Goal: Navigation & Orientation: Find specific page/section

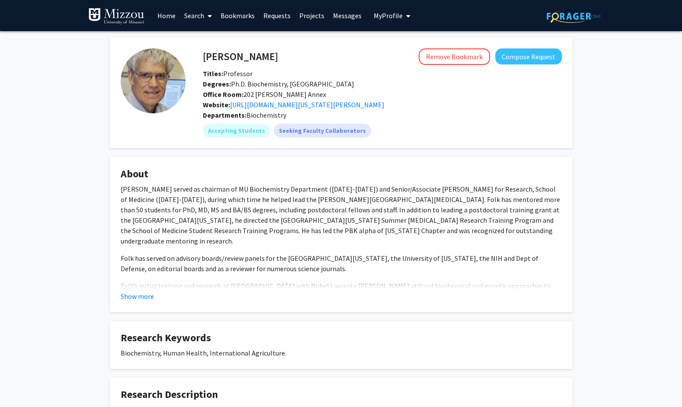
click at [631, 56] on div "Bill Folk Remove Bookmark Compose Request Titles: Professor Degrees: Ph.D. Bioc…" at bounding box center [341, 386] width 682 height 710
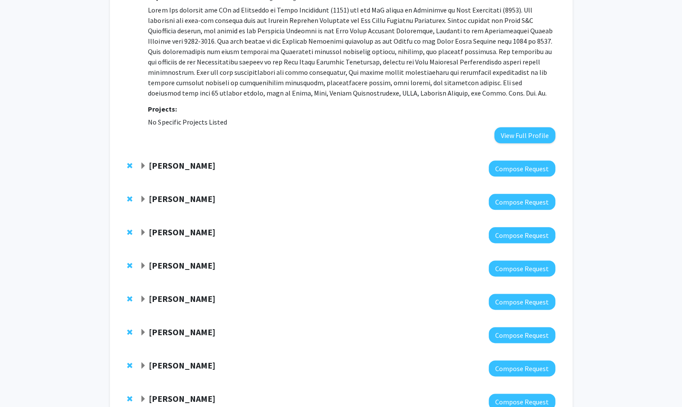
scroll to position [596, 0]
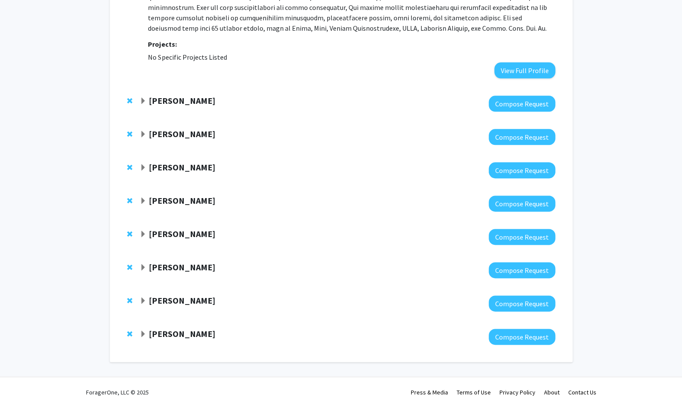
click at [139, 299] on div "[PERSON_NAME] Compose Request" at bounding box center [340, 303] width 445 height 33
click at [129, 199] on span "Remove Pamela Brown from bookmarks" at bounding box center [129, 200] width 5 height 7
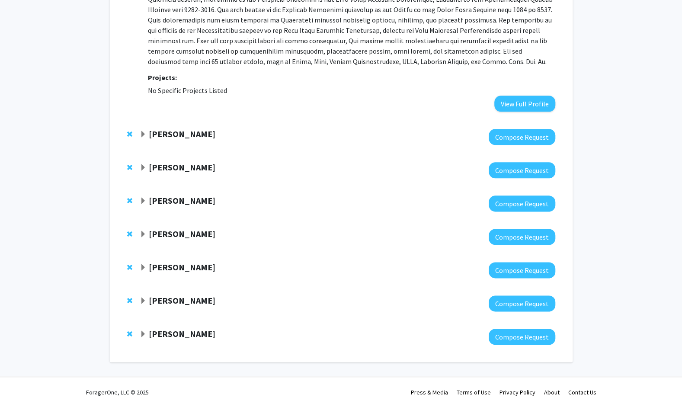
click at [129, 199] on span "Remove Prashant Sonawane from bookmarks" at bounding box center [129, 200] width 5 height 7
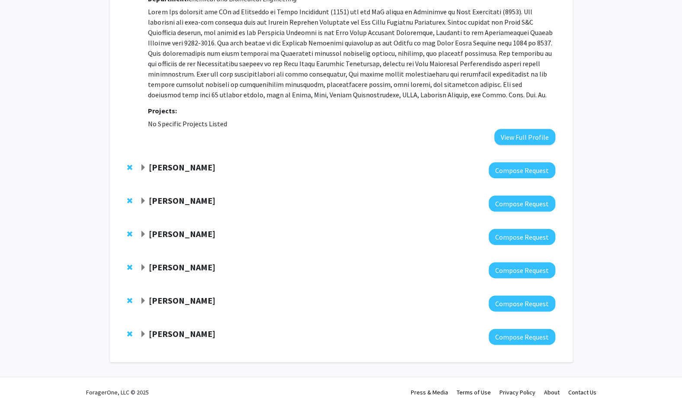
click at [159, 57] on p at bounding box center [351, 52] width 407 height 93
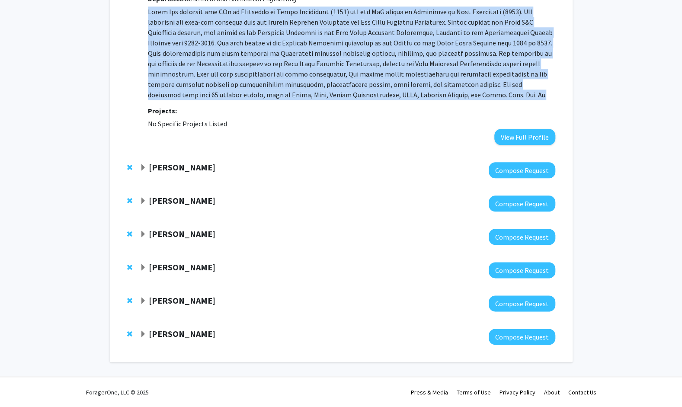
click at [159, 57] on p at bounding box center [351, 52] width 407 height 93
drag, startPoint x: 159, startPoint y: 57, endPoint x: 180, endPoint y: 86, distance: 36.2
click at [180, 86] on p at bounding box center [351, 52] width 407 height 93
drag, startPoint x: 180, startPoint y: 86, endPoint x: 158, endPoint y: 96, distance: 24.2
click at [158, 96] on p at bounding box center [351, 52] width 407 height 93
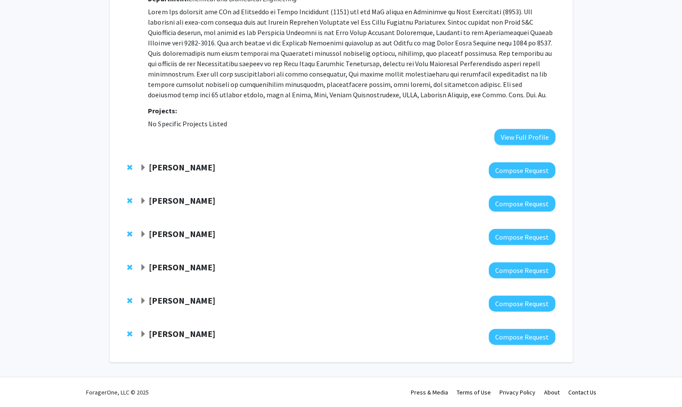
drag, startPoint x: 158, startPoint y: 96, endPoint x: 158, endPoint y: 106, distance: 10.8
click at [158, 106] on strong "Projects:" at bounding box center [162, 110] width 29 height 9
click at [157, 122] on span "No Specific Projects Listed" at bounding box center [187, 123] width 79 height 9
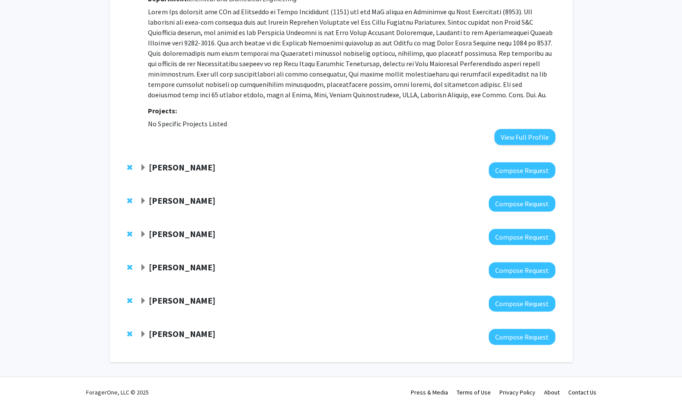
drag, startPoint x: 157, startPoint y: 122, endPoint x: 255, endPoint y: 86, distance: 104.6
click at [255, 86] on p at bounding box center [351, 52] width 407 height 93
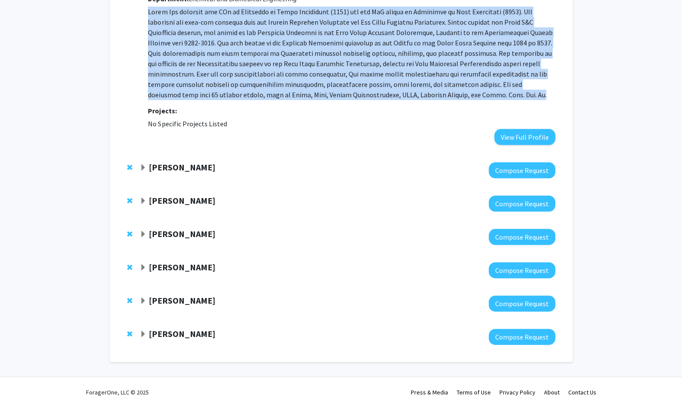
click at [255, 86] on p at bounding box center [351, 52] width 407 height 93
click at [283, 94] on p at bounding box center [351, 52] width 407 height 93
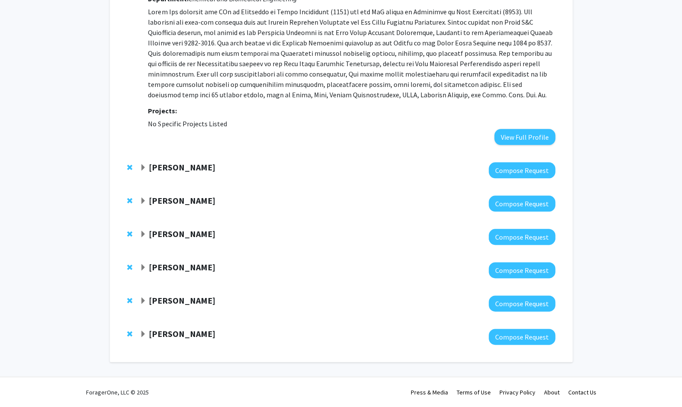
scroll to position [442, 0]
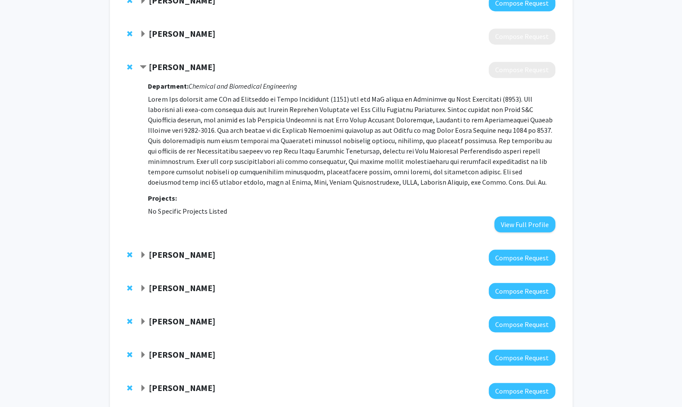
click at [210, 106] on p at bounding box center [351, 140] width 407 height 93
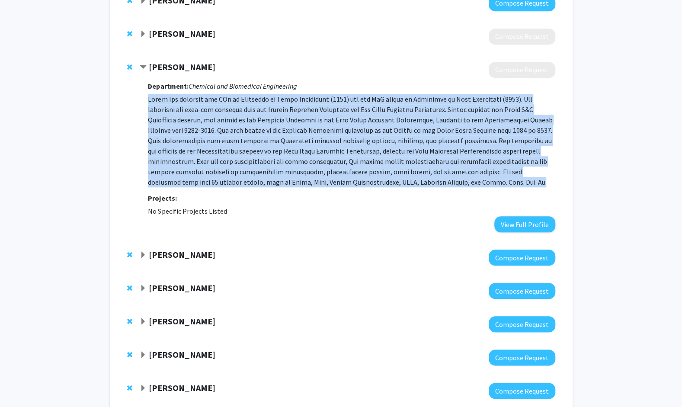
click at [210, 106] on p at bounding box center [351, 140] width 407 height 93
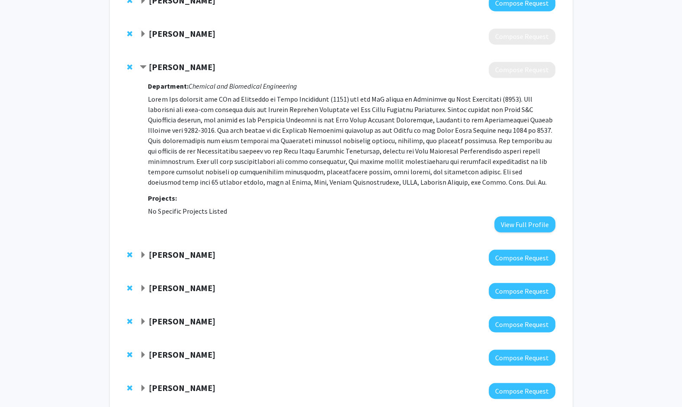
click at [170, 200] on strong "Projects:" at bounding box center [162, 198] width 29 height 9
click at [162, 106] on p at bounding box center [351, 140] width 407 height 93
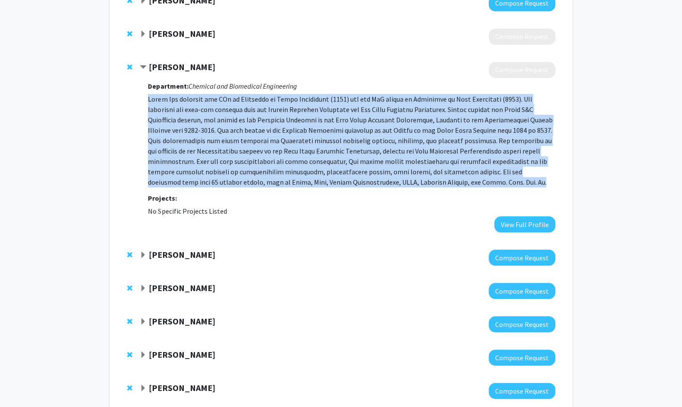
click at [162, 106] on p at bounding box center [351, 140] width 407 height 93
drag, startPoint x: 162, startPoint y: 106, endPoint x: 173, endPoint y: 146, distance: 42.1
click at [173, 146] on p at bounding box center [351, 140] width 407 height 93
click at [173, 159] on p at bounding box center [351, 140] width 407 height 93
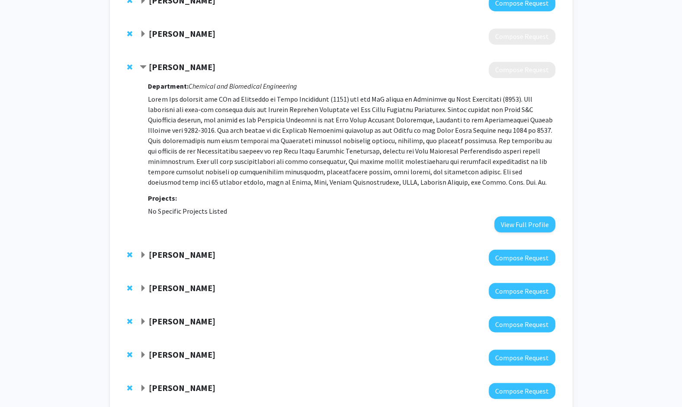
click at [157, 198] on strong "Projects:" at bounding box center [162, 198] width 29 height 9
